Goal: Task Accomplishment & Management: Complete application form

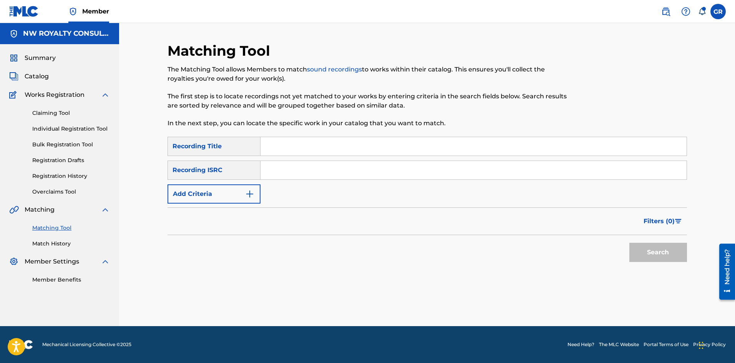
click at [33, 74] on span "Catalog" at bounding box center [37, 76] width 24 height 9
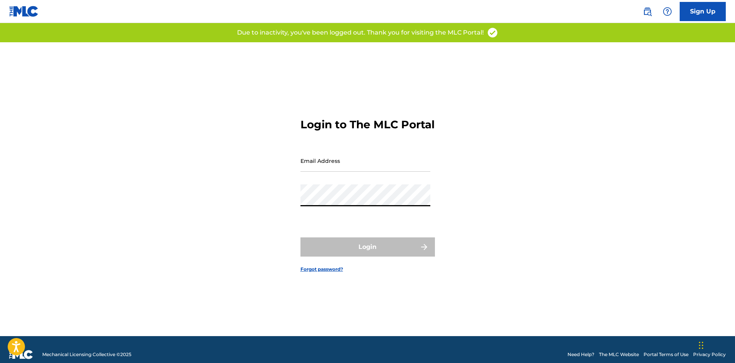
type input "[EMAIL_ADDRESS][DOMAIN_NAME]"
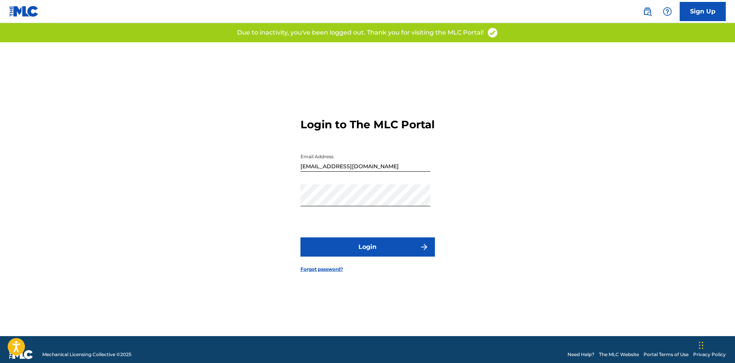
click at [358, 253] on button "Login" at bounding box center [368, 247] width 135 height 19
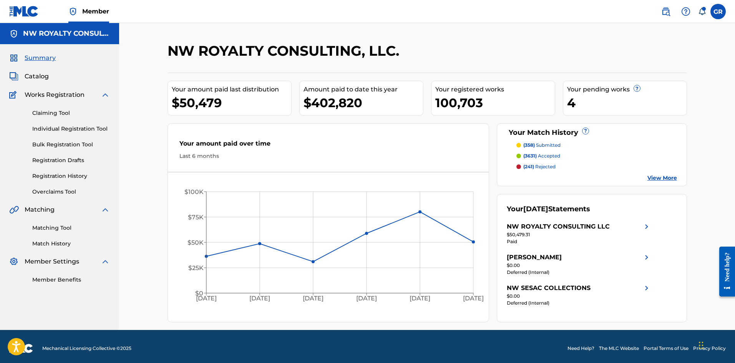
click at [62, 128] on link "Individual Registration Tool" at bounding box center [71, 129] width 78 height 8
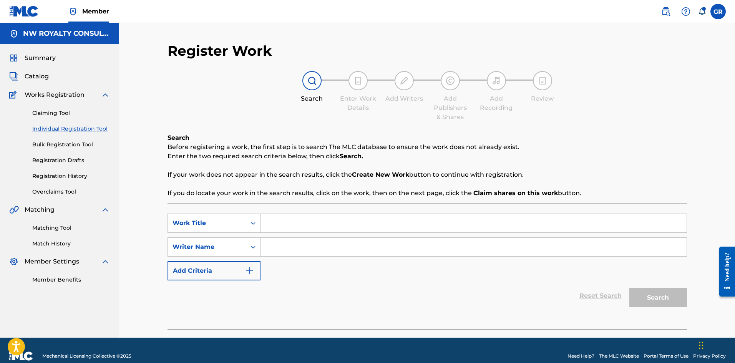
click at [60, 175] on link "Registration History" at bounding box center [71, 176] width 78 height 8
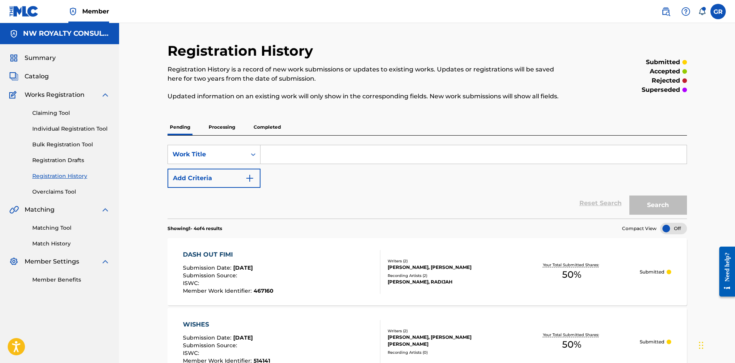
click at [38, 78] on span "Catalog" at bounding box center [37, 76] width 24 height 9
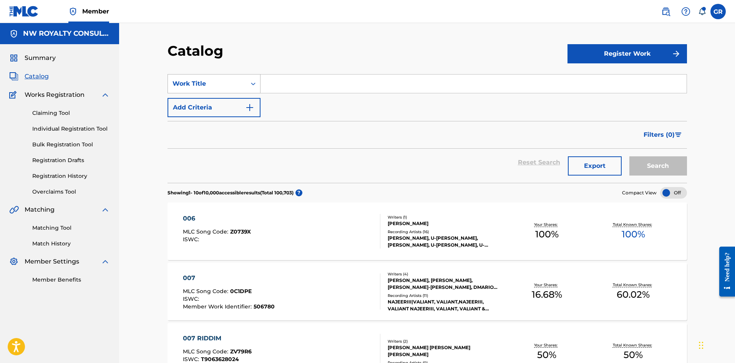
click at [223, 82] on div "Work Title" at bounding box center [207, 83] width 69 height 9
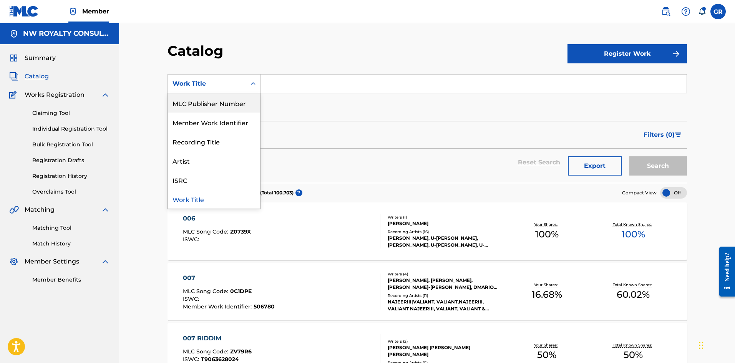
scroll to position [38, 0]
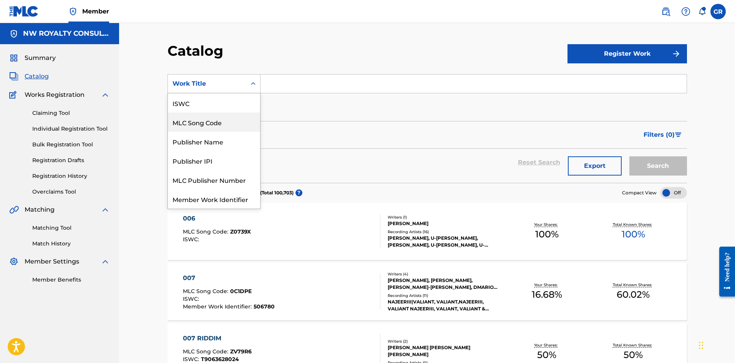
drag, startPoint x: 215, startPoint y: 119, endPoint x: 239, endPoint y: 100, distance: 30.6
click at [215, 119] on div "MLC Song Code" at bounding box center [214, 122] width 92 height 19
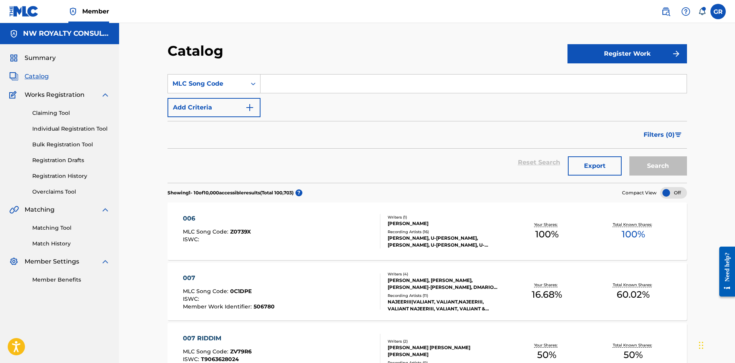
click at [286, 86] on input "Search Form" at bounding box center [474, 84] width 426 height 18
click at [630, 156] on button "Search" at bounding box center [659, 165] width 58 height 19
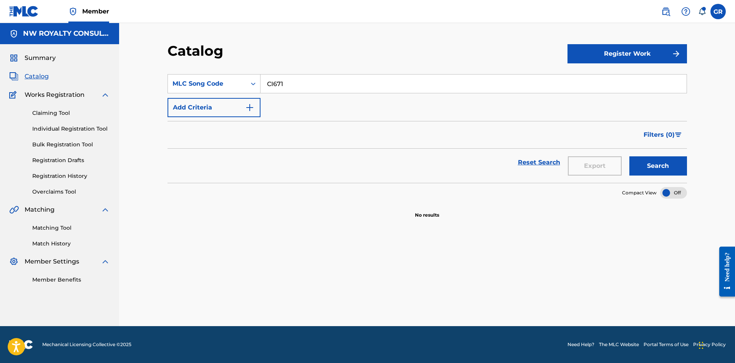
type input "CI6711"
click at [652, 166] on button "Search" at bounding box center [659, 165] width 58 height 19
drag, startPoint x: 291, startPoint y: 86, endPoint x: 250, endPoint y: 85, distance: 40.8
click at [249, 85] on div "SearchWithCriteriab5a53202-97ec-4b64-aa45-0e2d883f5505 MLC Song Code CI6711" at bounding box center [428, 83] width 520 height 19
click at [633, 53] on button "Register Work" at bounding box center [628, 53] width 120 height 19
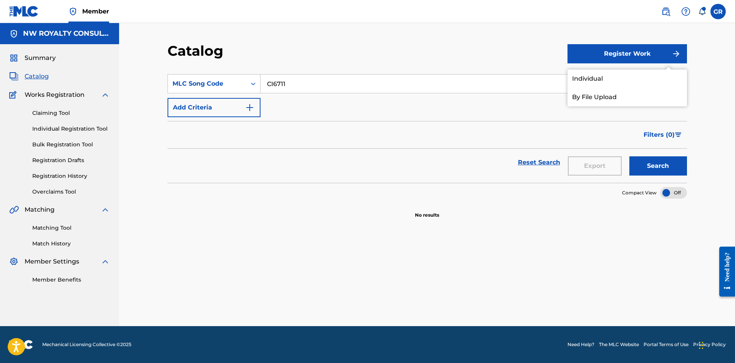
click at [587, 77] on link "Individual" at bounding box center [628, 79] width 120 height 18
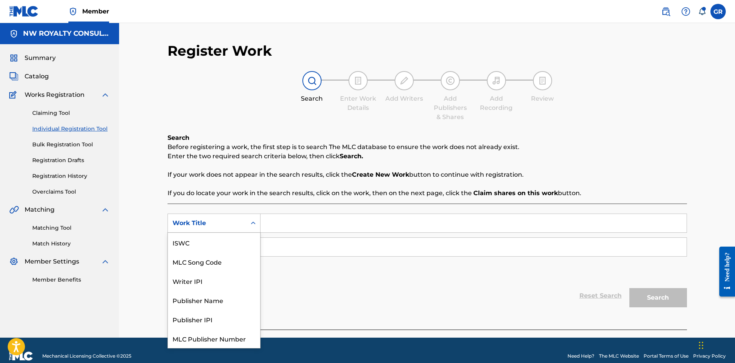
click at [226, 226] on div "Work Title" at bounding box center [207, 223] width 69 height 9
click at [219, 240] on div "MLC Song Code" at bounding box center [214, 242] width 92 height 19
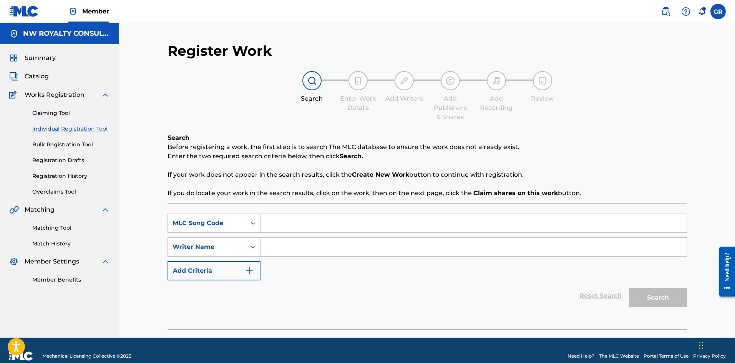
click at [277, 223] on input "Search Form" at bounding box center [474, 223] width 426 height 18
paste input "CI6711"
type input "CI6711"
click at [280, 247] on input "Search Form" at bounding box center [474, 247] width 426 height 18
type input "WEIR"
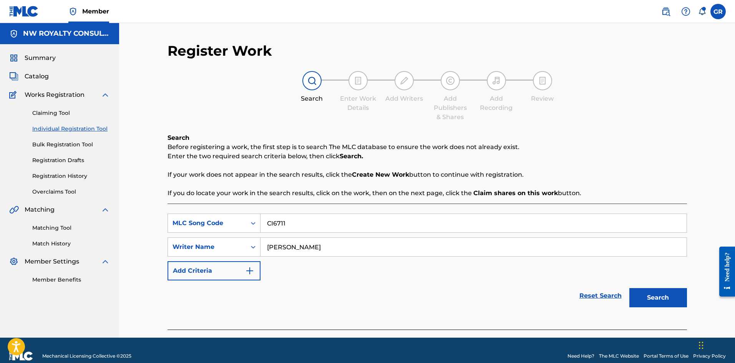
click at [630, 288] on button "Search" at bounding box center [659, 297] width 58 height 19
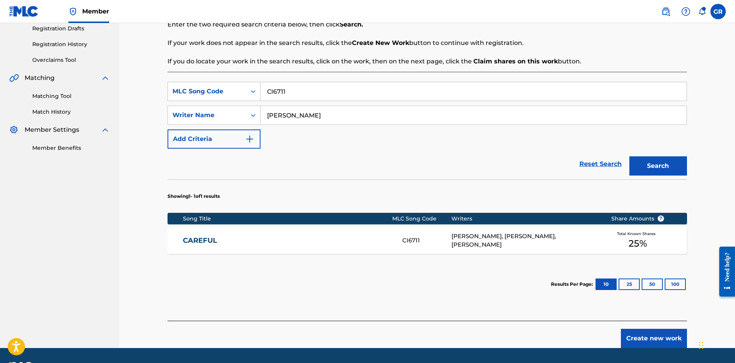
scroll to position [154, 0]
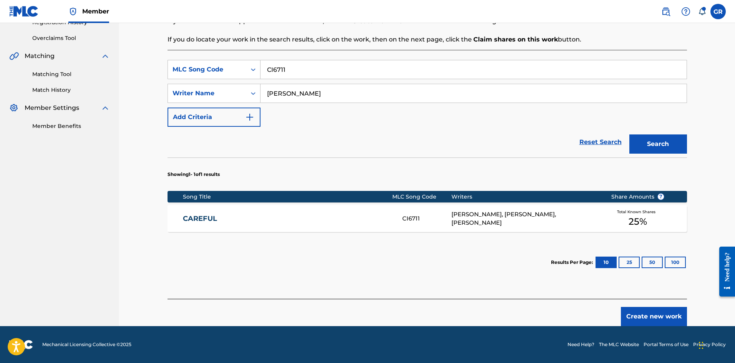
click at [202, 217] on link "CAREFUL" at bounding box center [287, 218] width 209 height 9
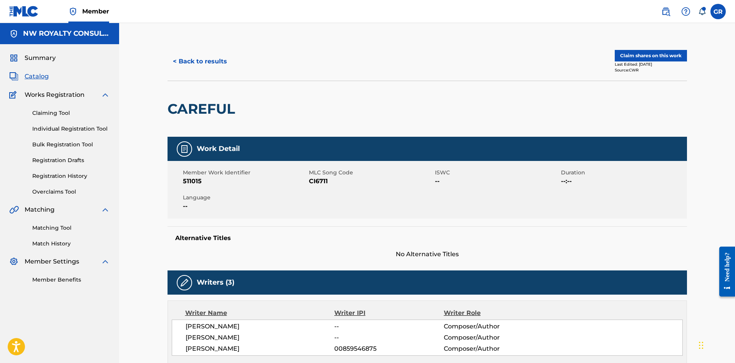
click at [648, 54] on button "Claim shares on this work" at bounding box center [651, 56] width 72 height 12
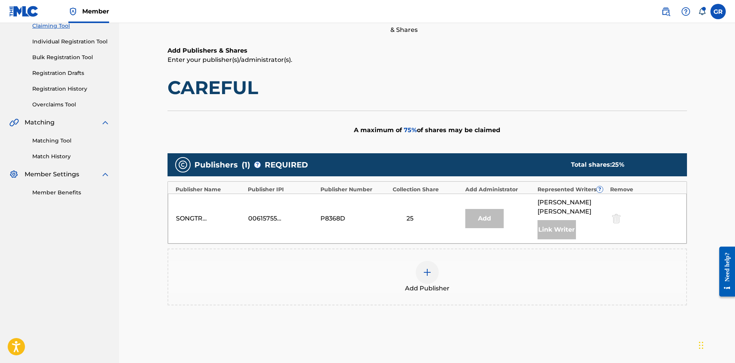
scroll to position [154, 0]
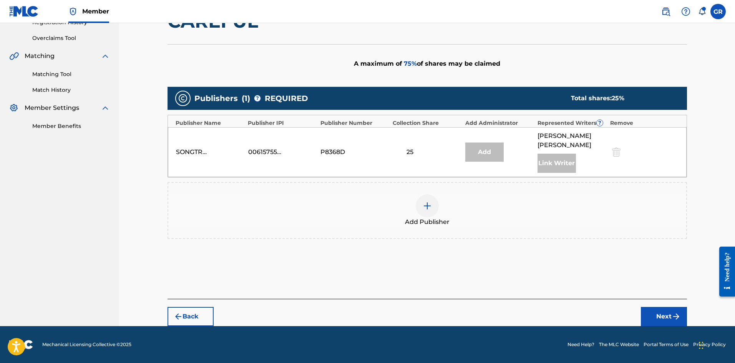
click at [429, 205] on img at bounding box center [427, 205] width 9 height 9
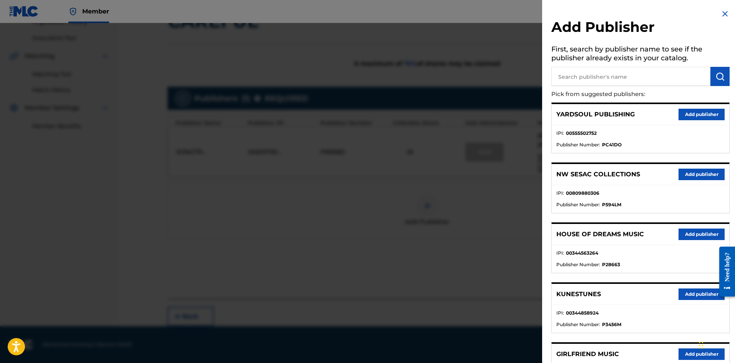
click at [587, 77] on input "text" at bounding box center [631, 76] width 159 height 19
type input "JACK"
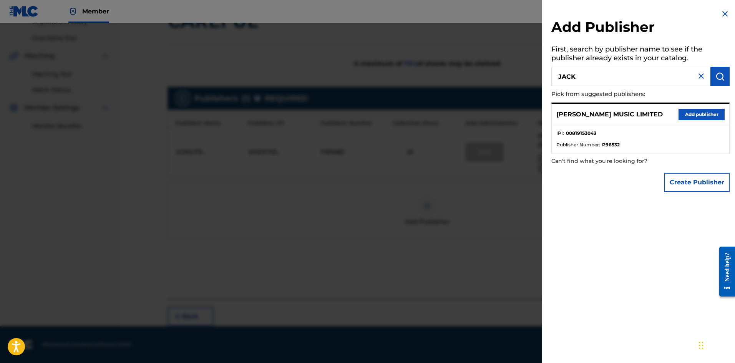
click at [695, 115] on button "Add publisher" at bounding box center [702, 115] width 46 height 12
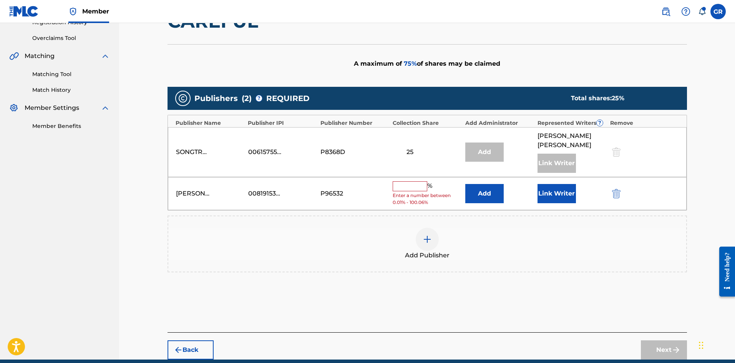
click at [479, 190] on button "Add" at bounding box center [484, 193] width 38 height 19
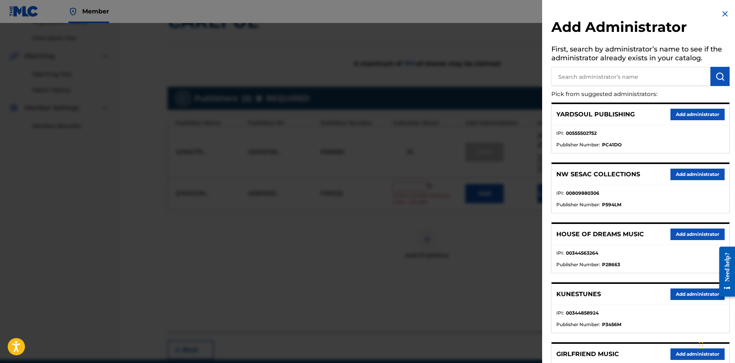
click at [575, 75] on input "text" at bounding box center [631, 76] width 159 height 19
type input "NW COLL"
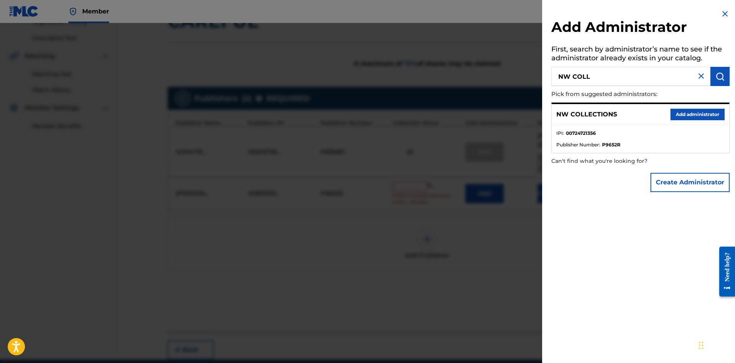
click at [688, 116] on button "Add administrator" at bounding box center [698, 115] width 54 height 12
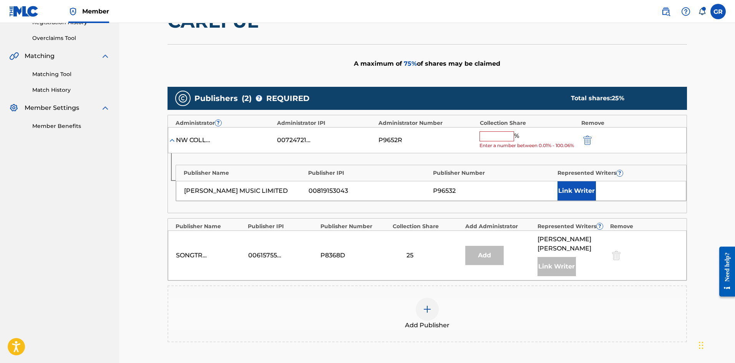
click at [489, 134] on input "text" at bounding box center [497, 136] width 35 height 10
type input "75"
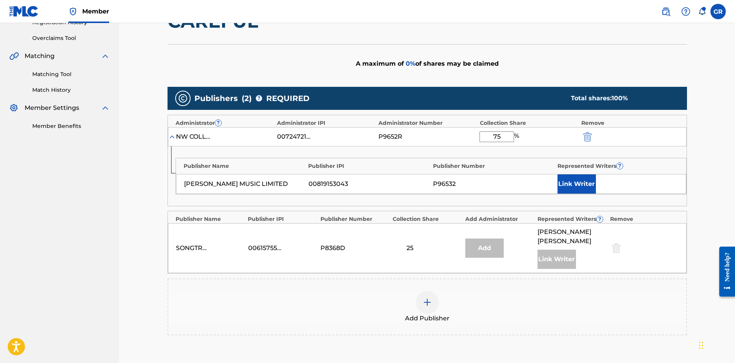
click at [575, 181] on button "Link Writer" at bounding box center [577, 184] width 38 height 19
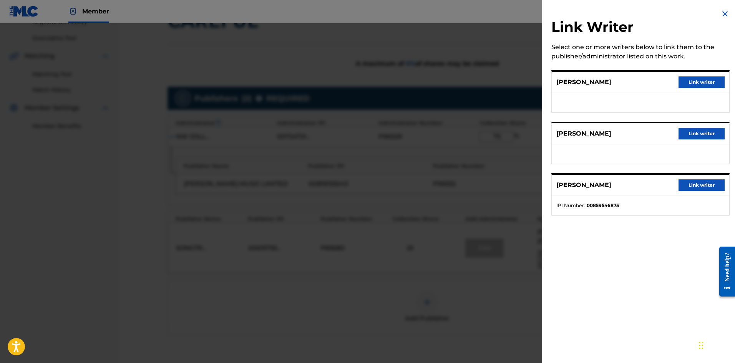
click at [693, 82] on button "Link writer" at bounding box center [702, 82] width 46 height 12
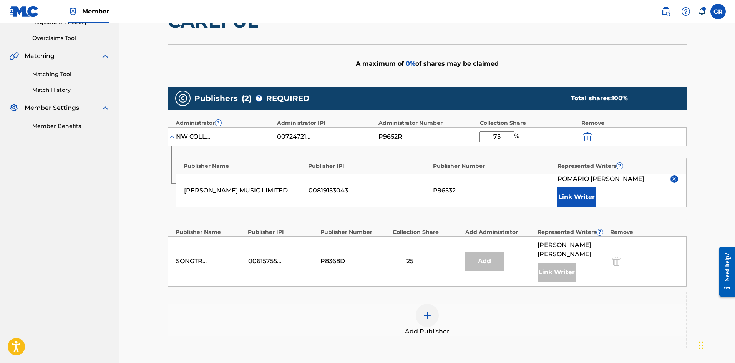
click at [579, 194] on button "Link Writer" at bounding box center [577, 197] width 38 height 19
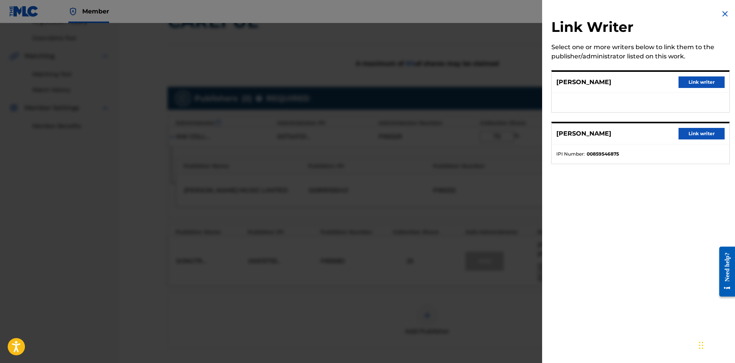
click at [697, 81] on button "Link writer" at bounding box center [702, 82] width 46 height 12
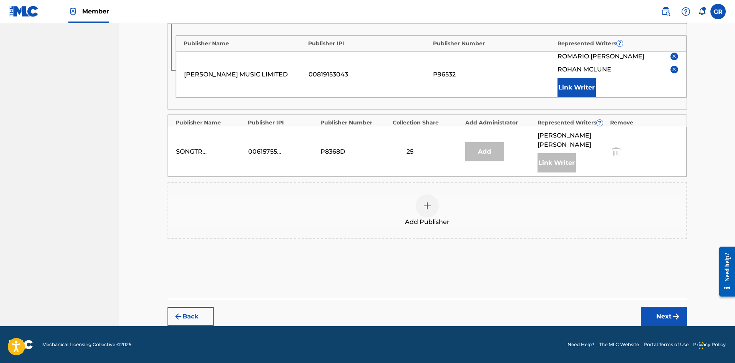
click at [670, 318] on button "Next" at bounding box center [664, 316] width 46 height 19
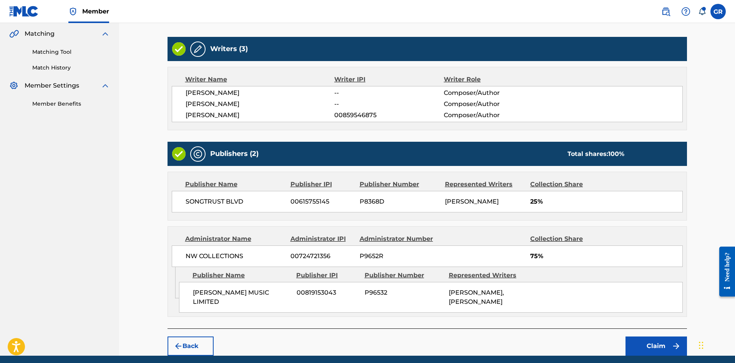
scroll to position [215, 0]
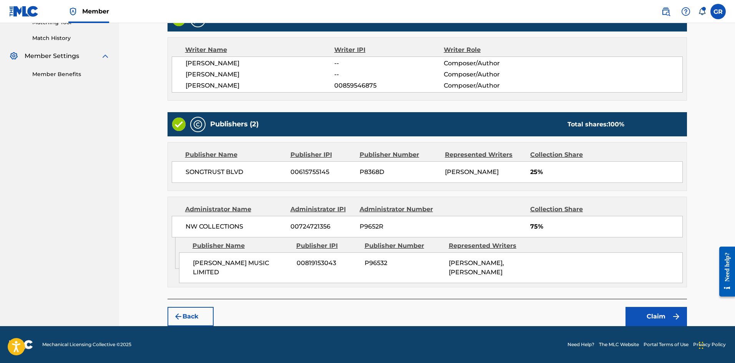
click at [659, 318] on button "Claim" at bounding box center [657, 316] width 62 height 19
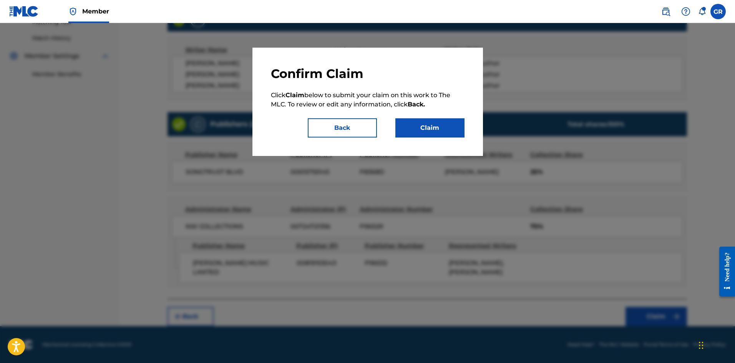
click at [441, 121] on button "Claim" at bounding box center [430, 127] width 69 height 19
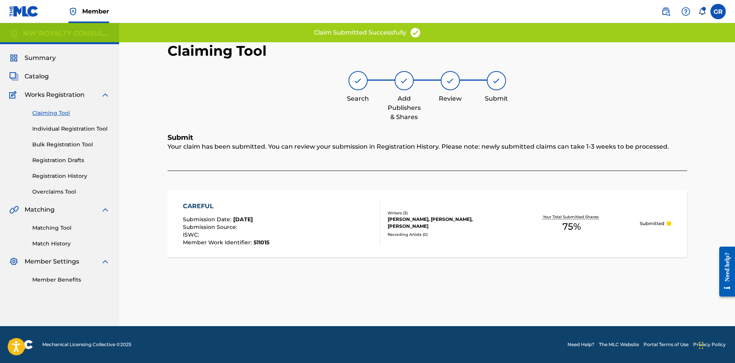
scroll to position [0, 0]
click at [59, 231] on link "Matching Tool" at bounding box center [71, 228] width 78 height 8
